Goal: Task Accomplishment & Management: Manage account settings

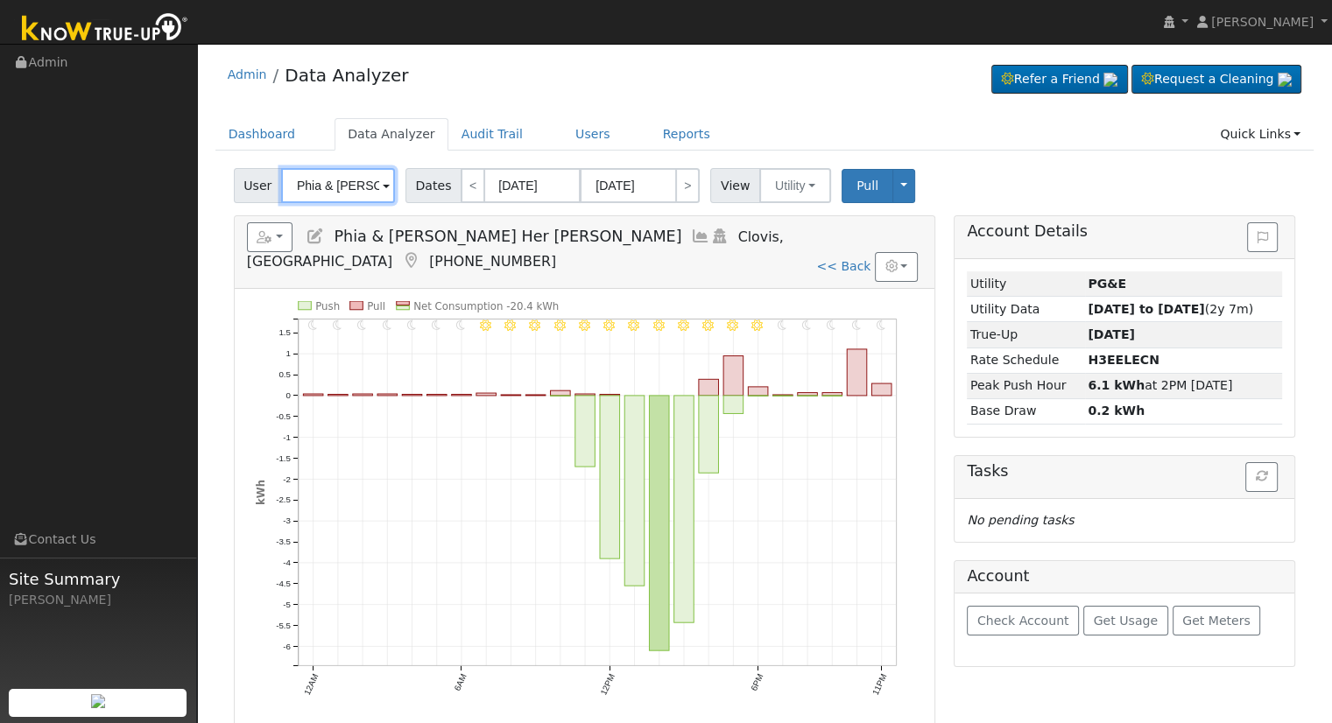
click at [333, 190] on input "Phia & [PERSON_NAME] Her [PERSON_NAME]" at bounding box center [338, 185] width 114 height 35
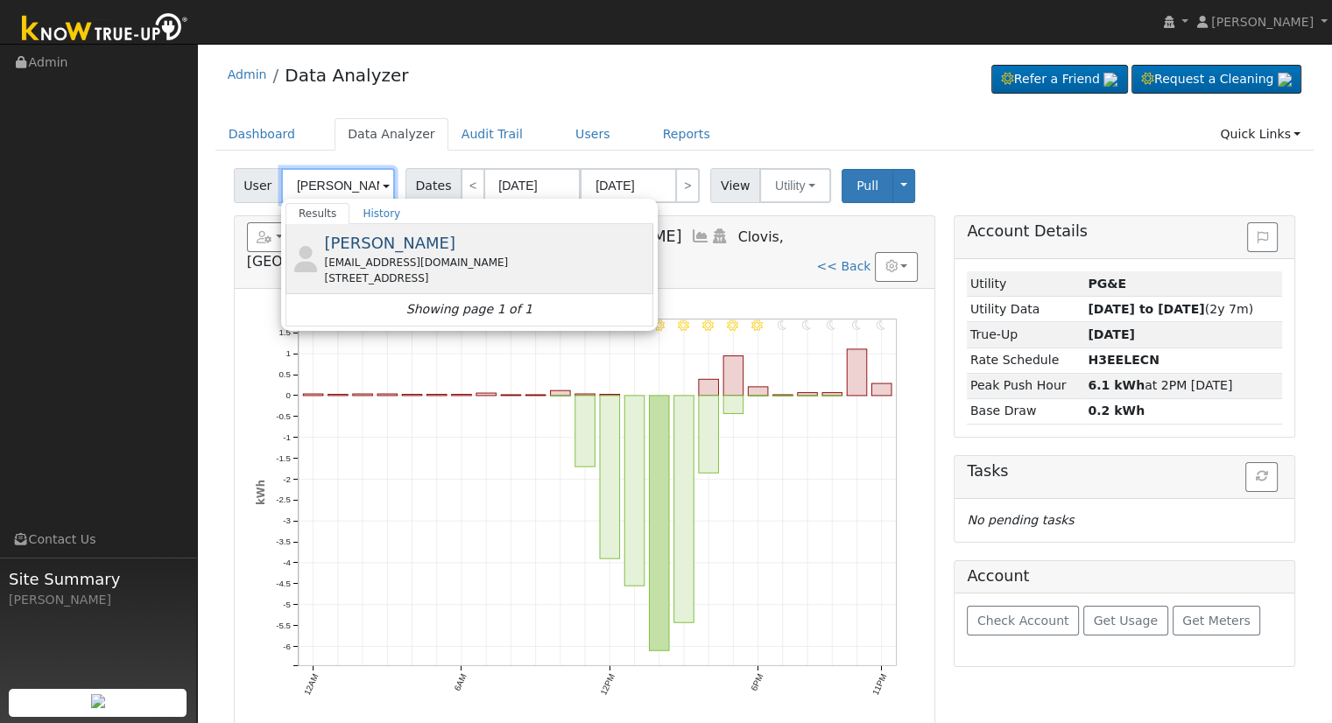
type input "[PERSON_NAME]"
click at [357, 263] on div "[EMAIL_ADDRESS][DOMAIN_NAME]" at bounding box center [486, 263] width 325 height 16
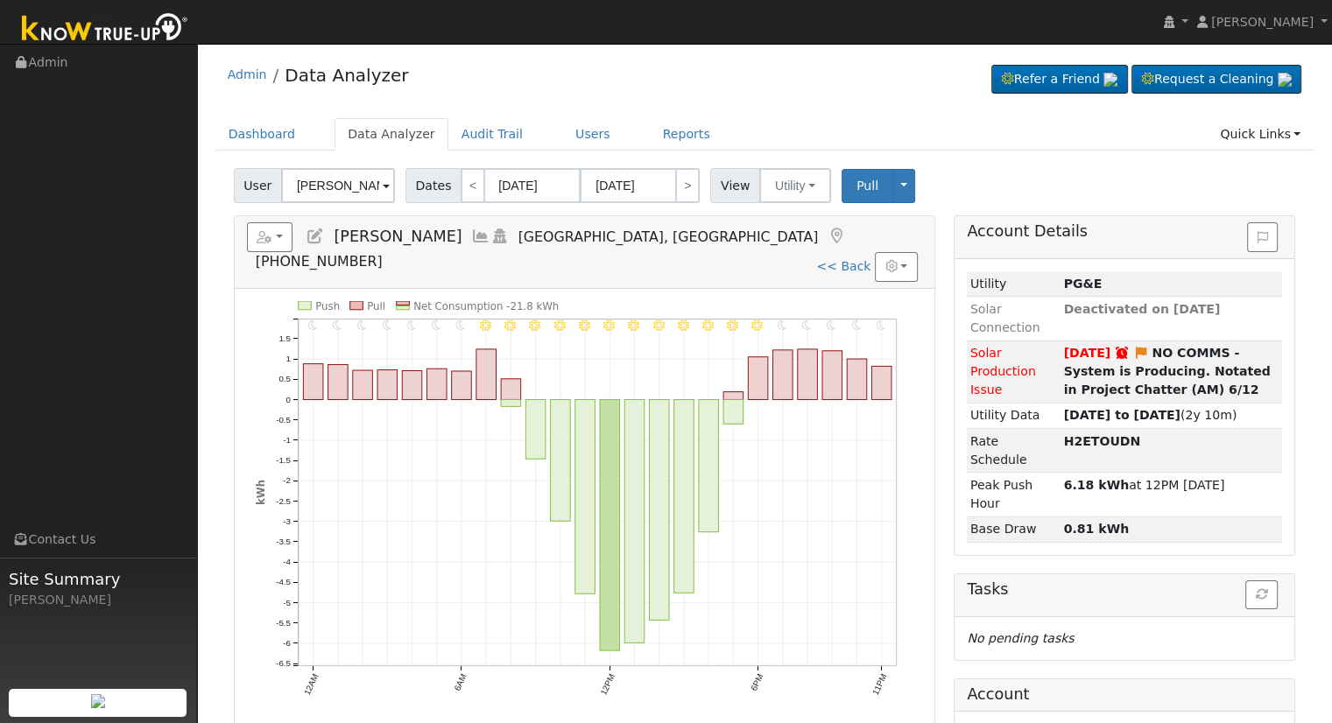
click at [316, 238] on icon at bounding box center [315, 237] width 19 height 16
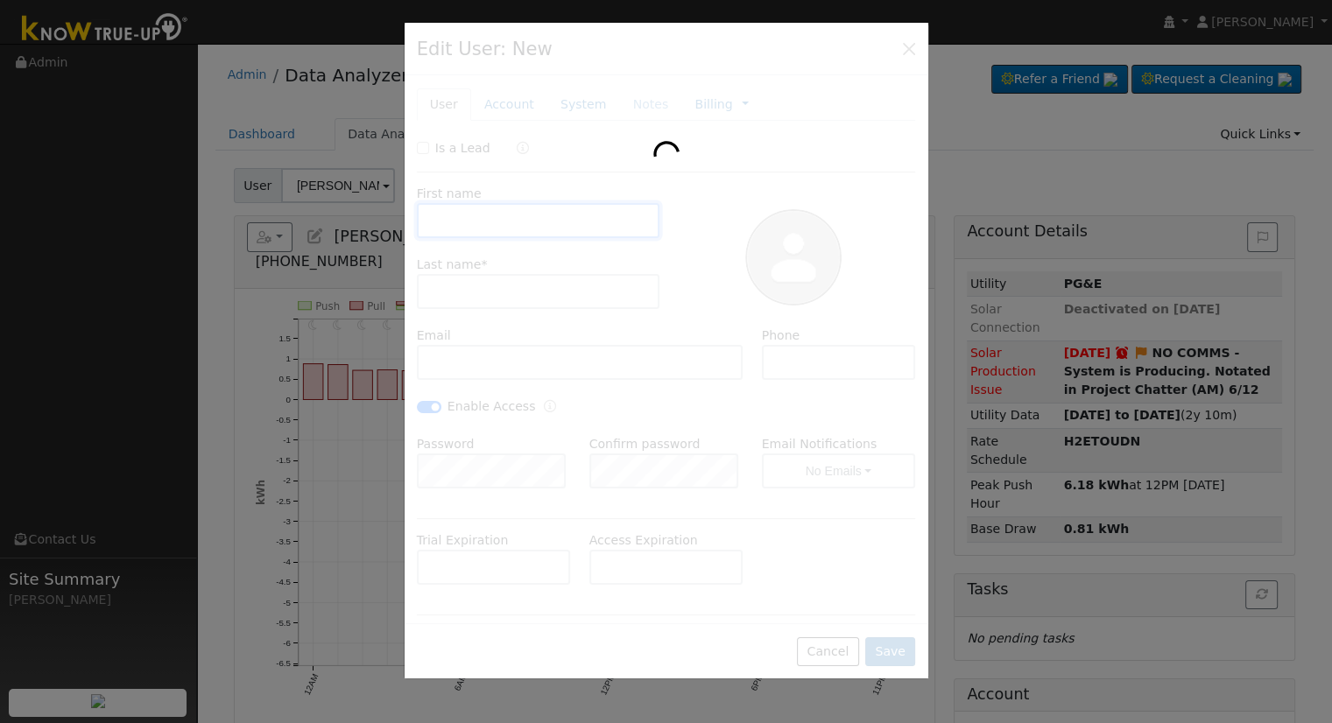
type input "[PERSON_NAME]"
type input "Lay"
type input "[EMAIL_ADDRESS][DOMAIN_NAME]"
type input "[PHONE_NUMBER]"
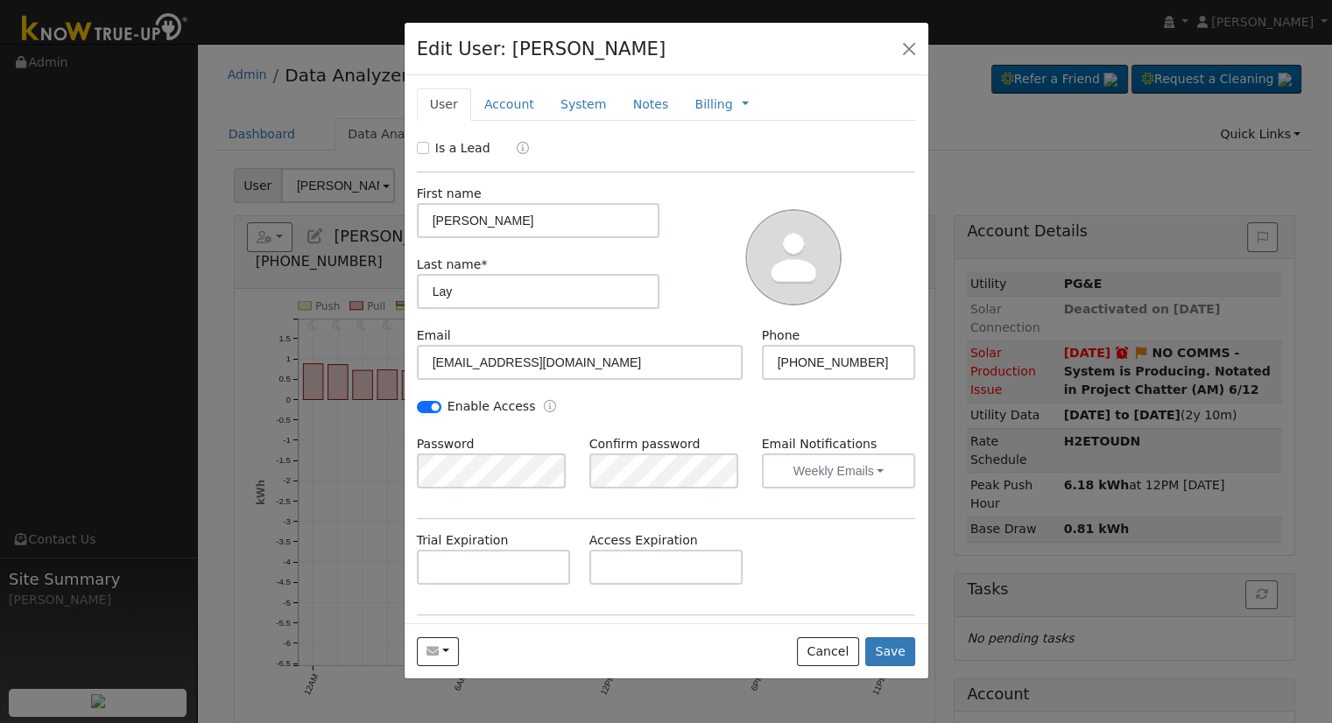
click at [883, 53] on div "Edit User: [PERSON_NAME] Default Account Default Account [STREET_ADDRESS] Prima…" at bounding box center [666, 49] width 524 height 53
click at [898, 50] on button "button" at bounding box center [909, 48] width 25 height 25
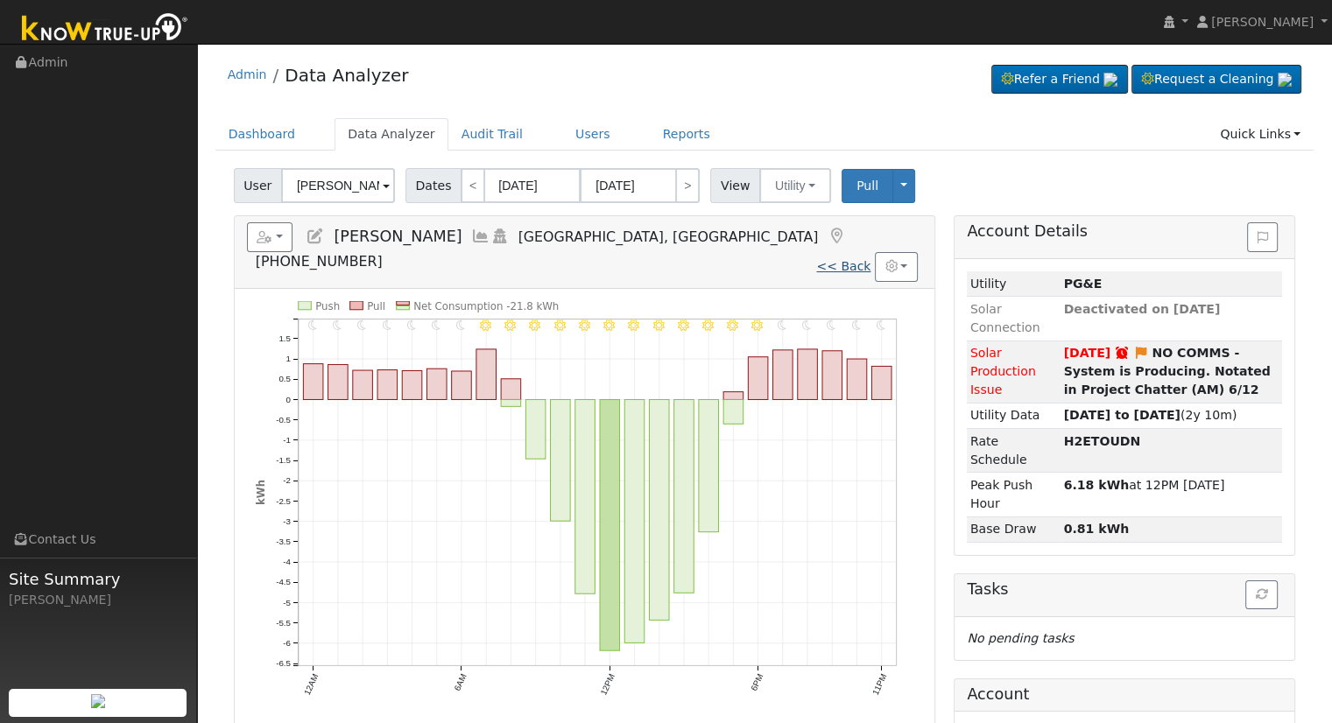
click at [834, 259] on link "<< Back" at bounding box center [843, 266] width 54 height 14
type input "[DATE]"
